Goal: Find specific page/section: Find specific page/section

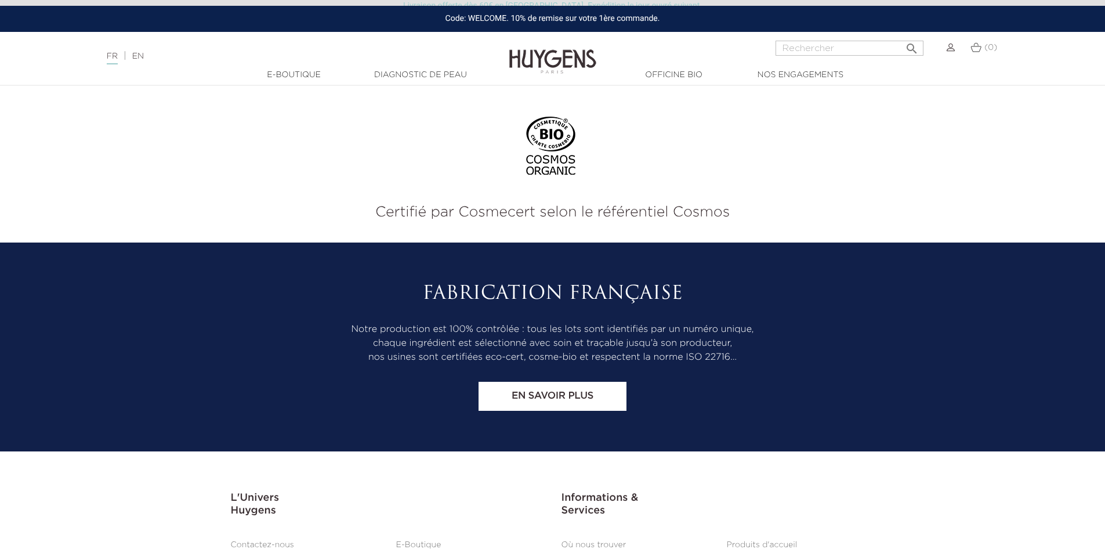
scroll to position [4822, 0]
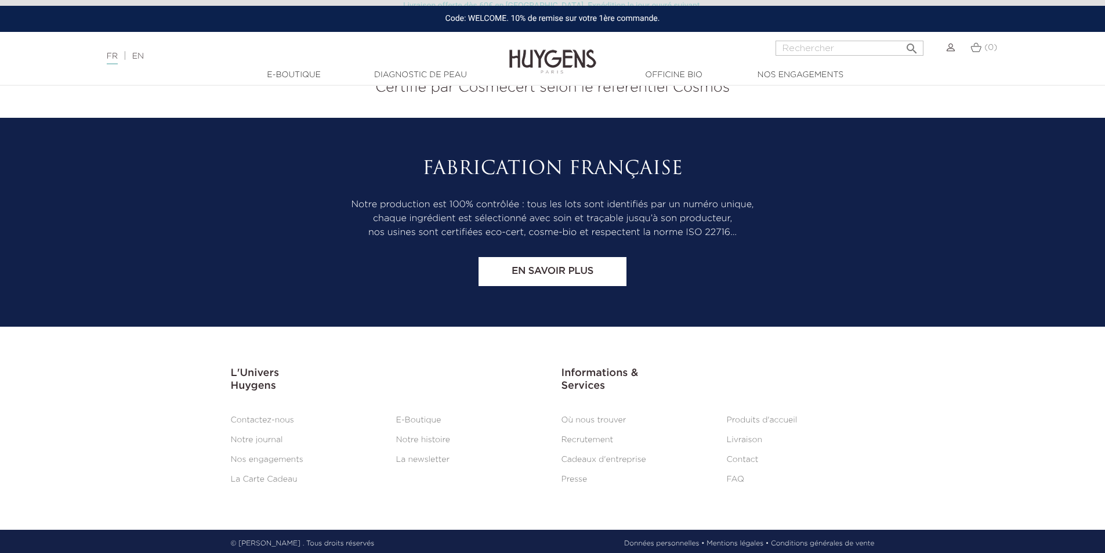
click at [598, 416] on link "Où nous trouver" at bounding box center [593, 420] width 65 height 8
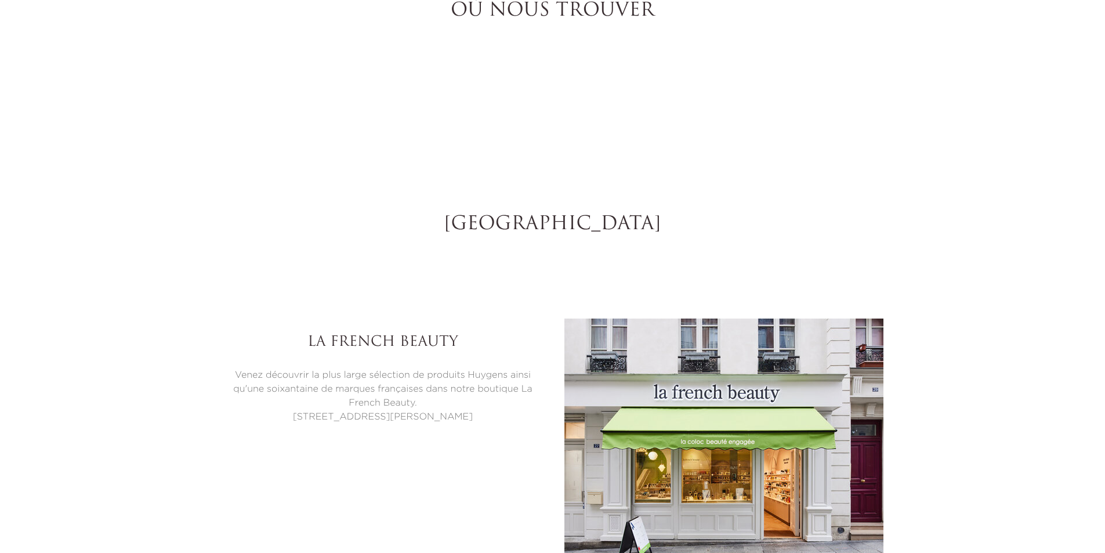
select select "FR"
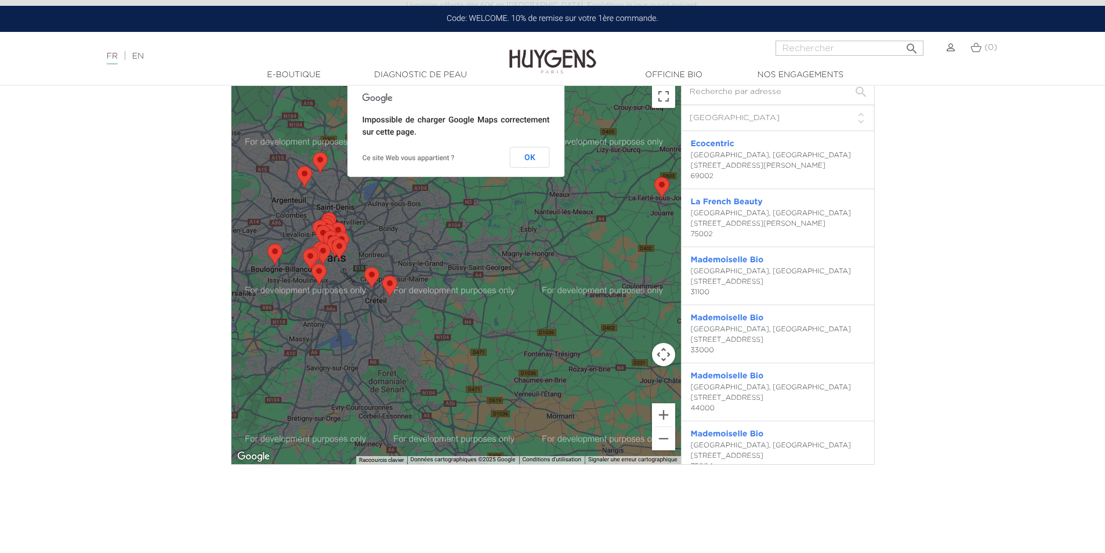
scroll to position [3224, 0]
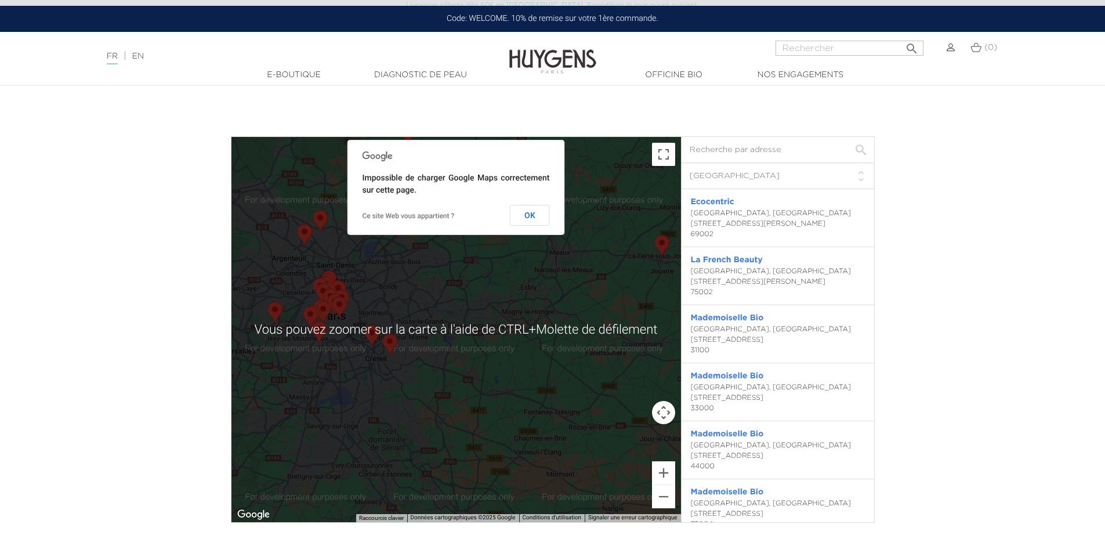
click at [713, 153] on input "text" at bounding box center [777, 150] width 193 height 26
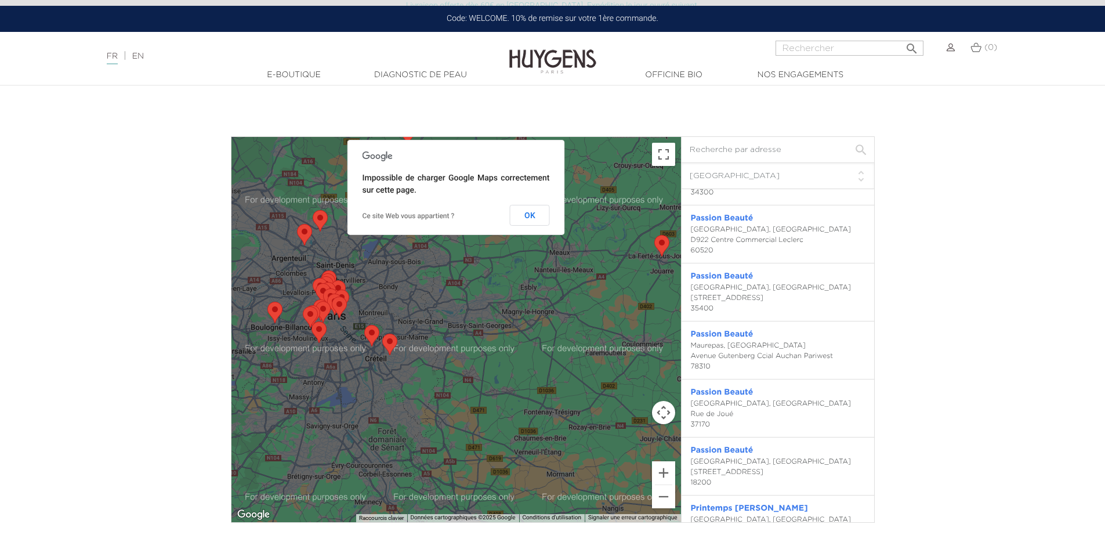
scroll to position [3282, 0]
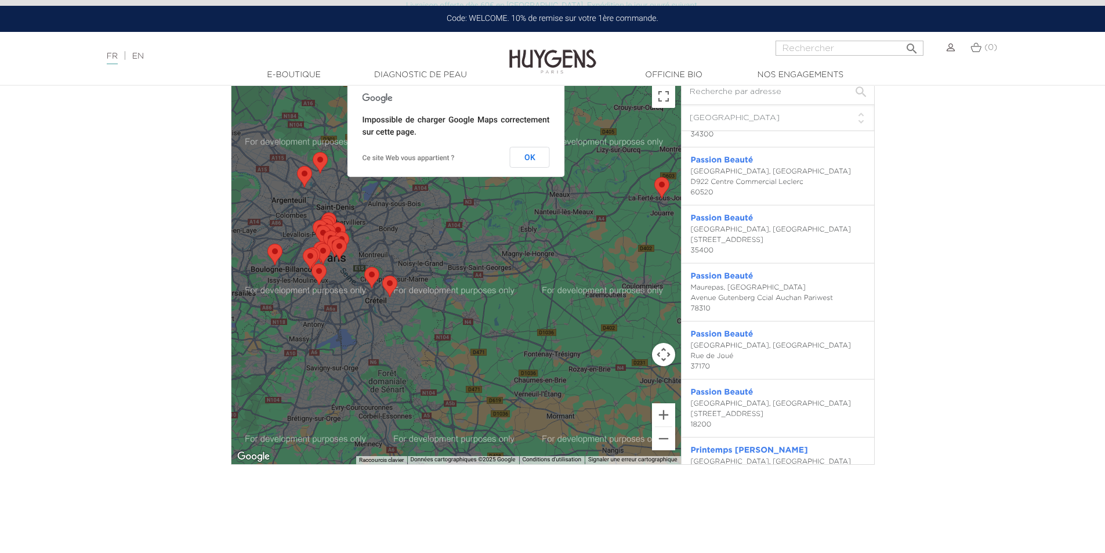
click at [733, 456] on div "PARIS, France 61 rue de Caumartin 75009" at bounding box center [778, 471] width 174 height 31
